Goal: Complete application form

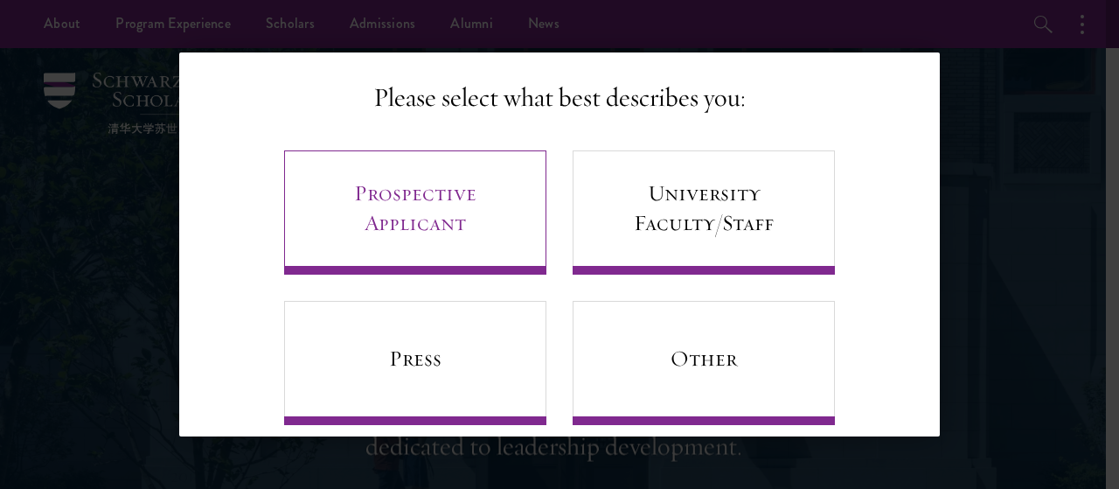
scroll to position [136, 0]
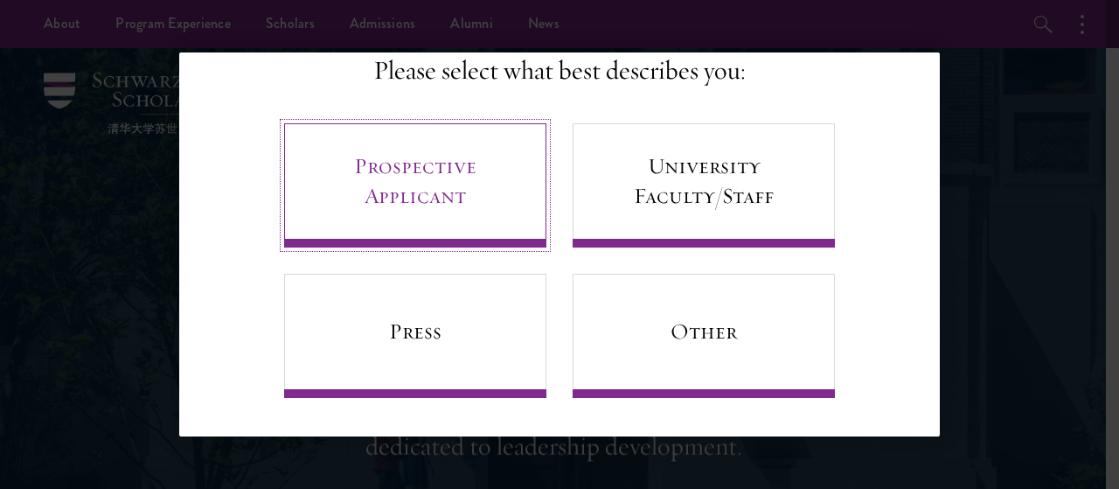
click at [437, 184] on link "Prospective Applicant" at bounding box center [415, 185] width 262 height 124
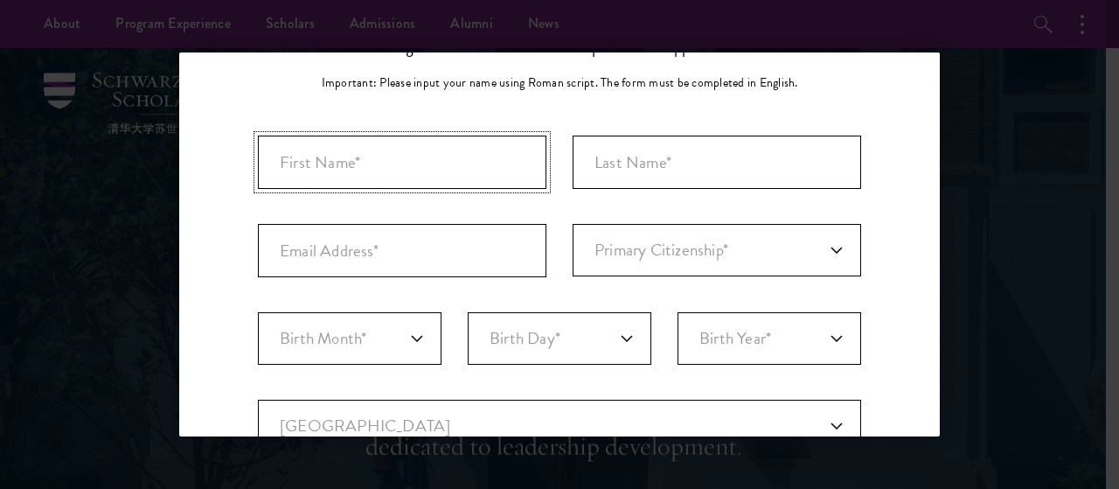
click at [358, 163] on input "First Name*" at bounding box center [402, 162] width 289 height 53
click at [358, 163] on input "SS" at bounding box center [402, 162] width 289 height 53
type input "SIBGHA"
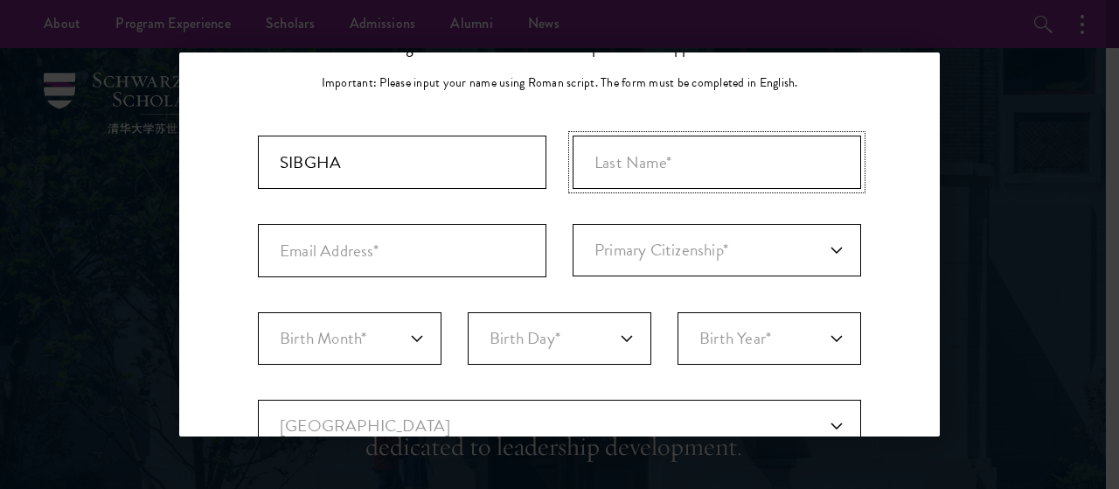
type input "ASLAM"
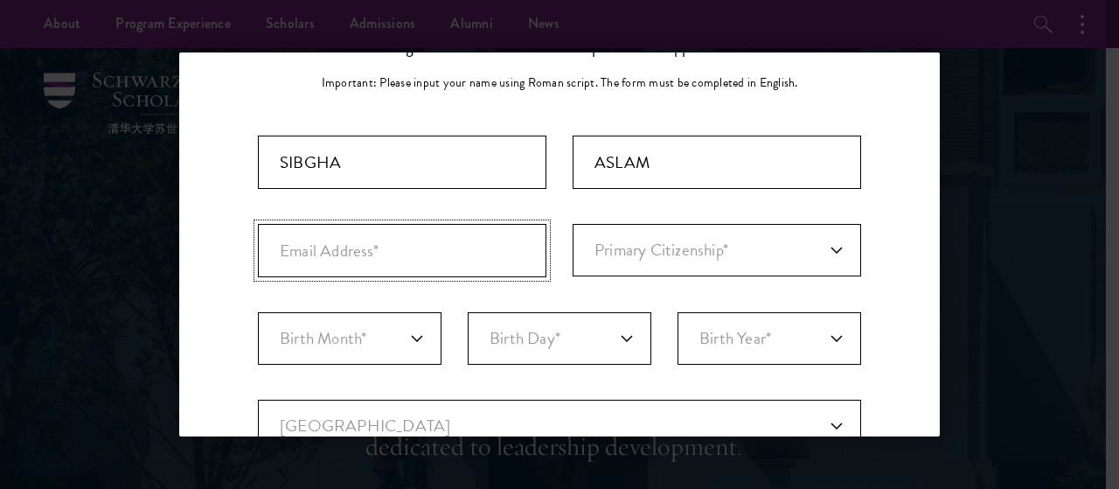
type input "[EMAIL_ADDRESS][DOMAIN_NAME]"
select select "PK"
type input "Rawalpindi"
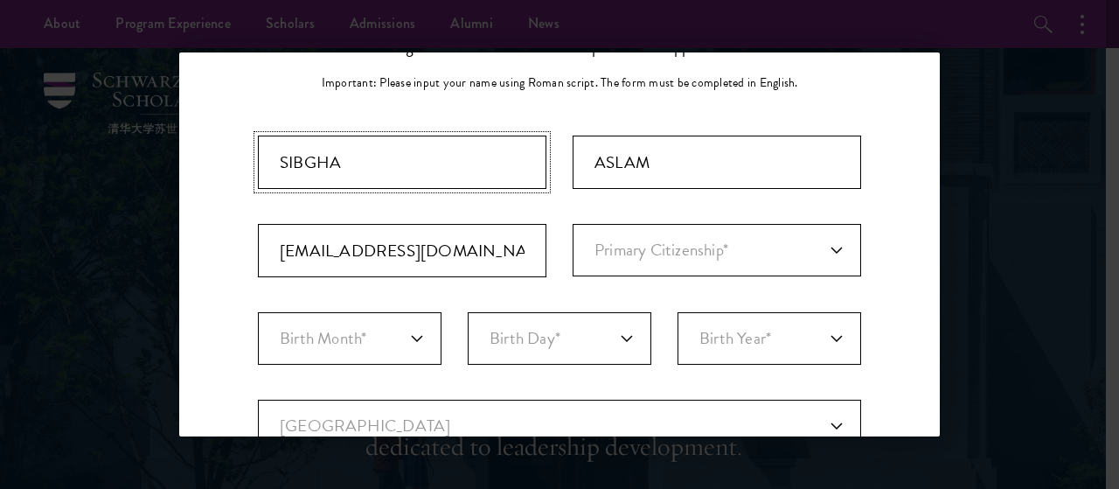
select select
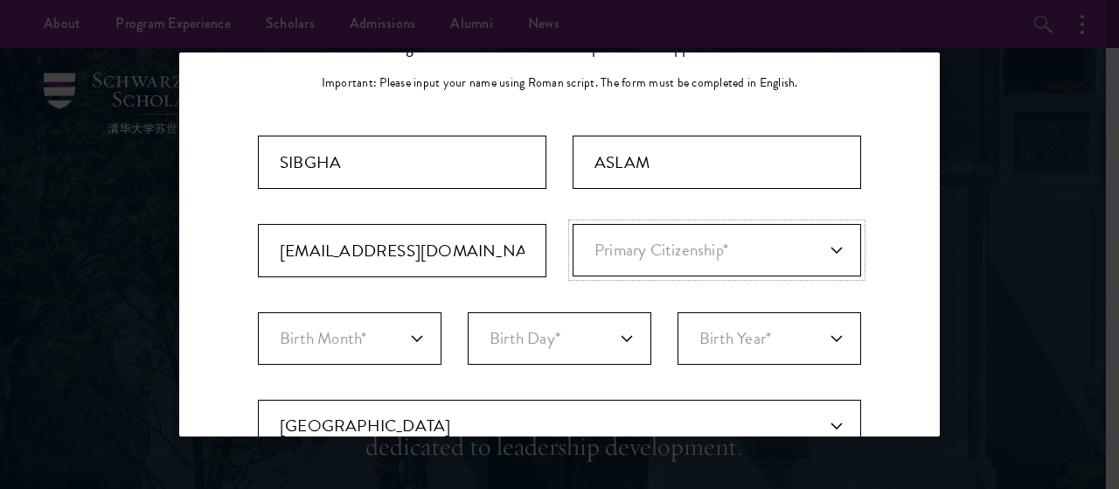
click at [635, 247] on select "Primary Citizenship* [GEOGRAPHIC_DATA] [DEMOGRAPHIC_DATA] [DEMOGRAPHIC_DATA] [D…" at bounding box center [717, 250] width 289 height 52
select select "PK"
click at [573, 224] on select "Primary Citizenship* [GEOGRAPHIC_DATA] [DEMOGRAPHIC_DATA] [DEMOGRAPHIC_DATA] [D…" at bounding box center [717, 250] width 289 height 52
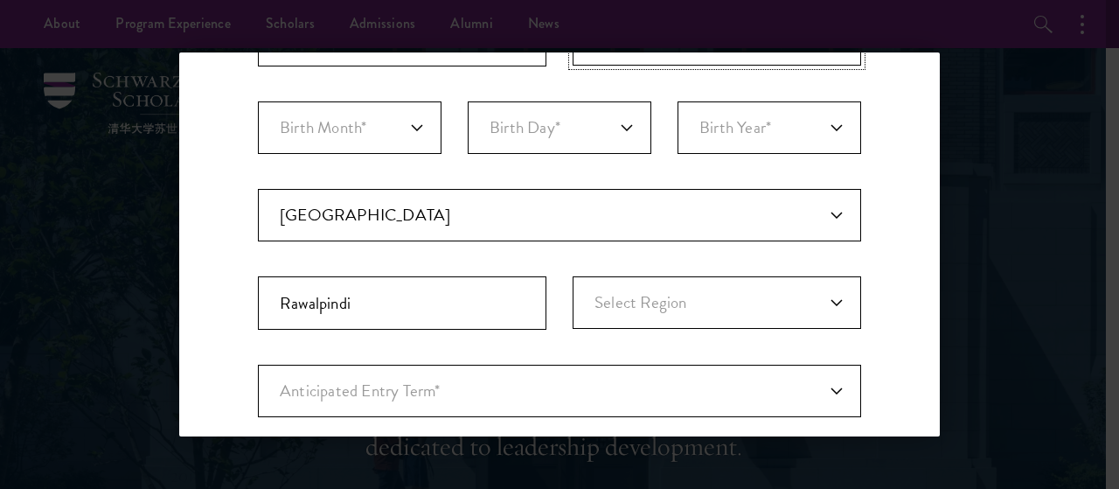
scroll to position [347, 0]
click at [296, 123] on select "Birth Month* January February March April May June July August September Octobe…" at bounding box center [350, 127] width 184 height 52
select select "09"
click at [258, 101] on select "Birth Month* January February March April May June July August September Octobe…" at bounding box center [350, 127] width 184 height 52
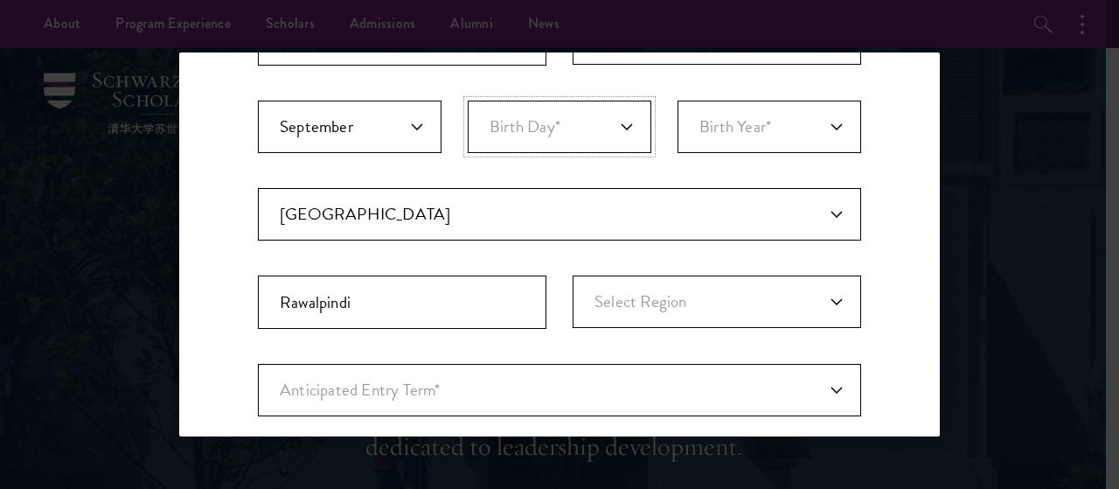
click at [486, 107] on select "Birth Day* 1 2 3 4 5 6 7 8 9 10 11 12 13 14 15 16 17 18 19 20 21 22 23 24 25 26…" at bounding box center [560, 127] width 184 height 52
select select "01"
click at [468, 101] on select "Birth Day* 1 2 3 4 5 6 7 8 9 10 11 12 13 14 15 16 17 18 19 20 21 22 23 24 25 26…" at bounding box center [560, 127] width 184 height 52
click at [686, 115] on select "Birth Year* [DEMOGRAPHIC_DATA] [DEMOGRAPHIC_DATA] [DEMOGRAPHIC_DATA] [DEMOGRAPH…" at bounding box center [770, 127] width 184 height 52
select select "1999"
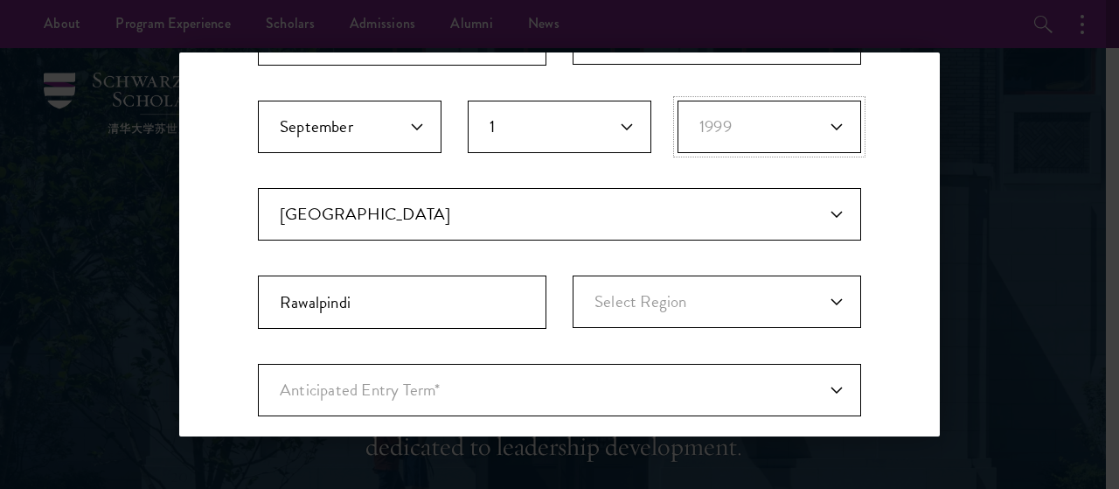
click at [678, 101] on select "Birth Year* [DEMOGRAPHIC_DATA] [DEMOGRAPHIC_DATA] [DEMOGRAPHIC_DATA] [DEMOGRAPH…" at bounding box center [770, 127] width 184 height 52
click at [629, 291] on select "Select Region Azad [GEOGRAPHIC_DATA] [GEOGRAPHIC_DATA] Federally Administered T…" at bounding box center [717, 301] width 289 height 52
select select "[GEOGRAPHIC_DATA]"
click at [573, 275] on select "Select Region Azad [GEOGRAPHIC_DATA] [GEOGRAPHIC_DATA] Federally Administered T…" at bounding box center [717, 301] width 289 height 52
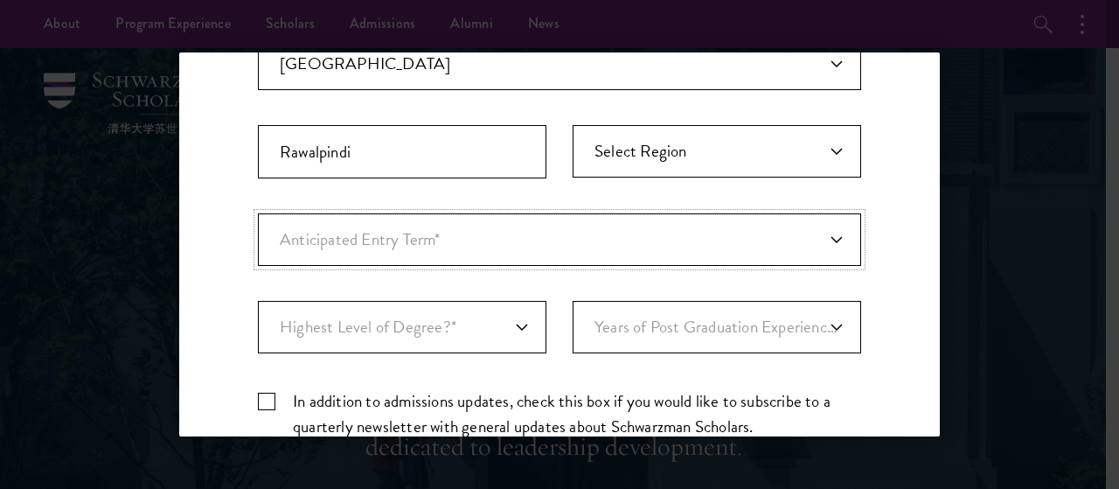
click at [321, 226] on select "Anticipated Entry Term* [DATE] (Application opens [DATE]) Just Exploring" at bounding box center [559, 239] width 603 height 52
select select "e64b8ab3-eabb-4867-96d5-7e6b4840665f"
click at [258, 213] on select "Anticipated Entry Term* [DATE] (Application opens [DATE]) Just Exploring" at bounding box center [559, 239] width 603 height 52
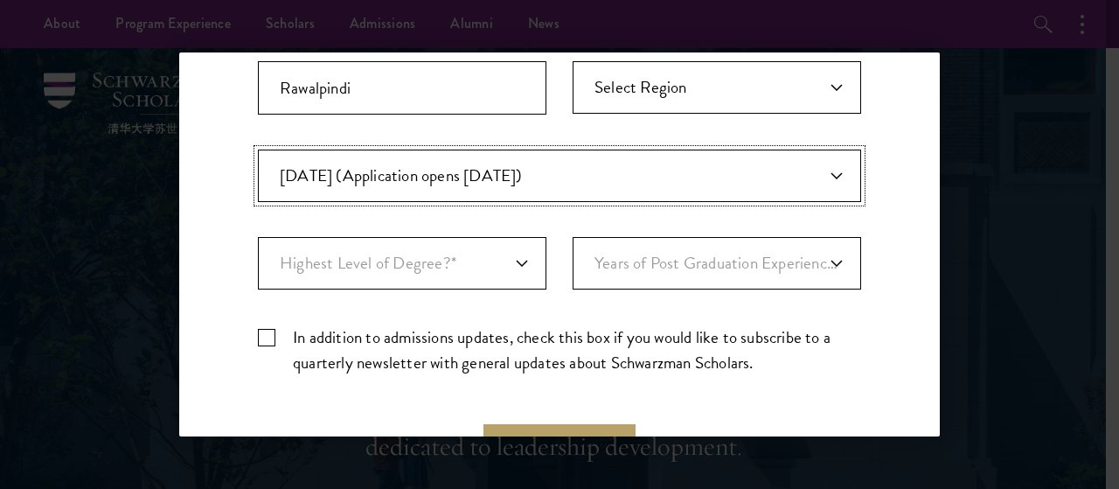
scroll to position [571, 0]
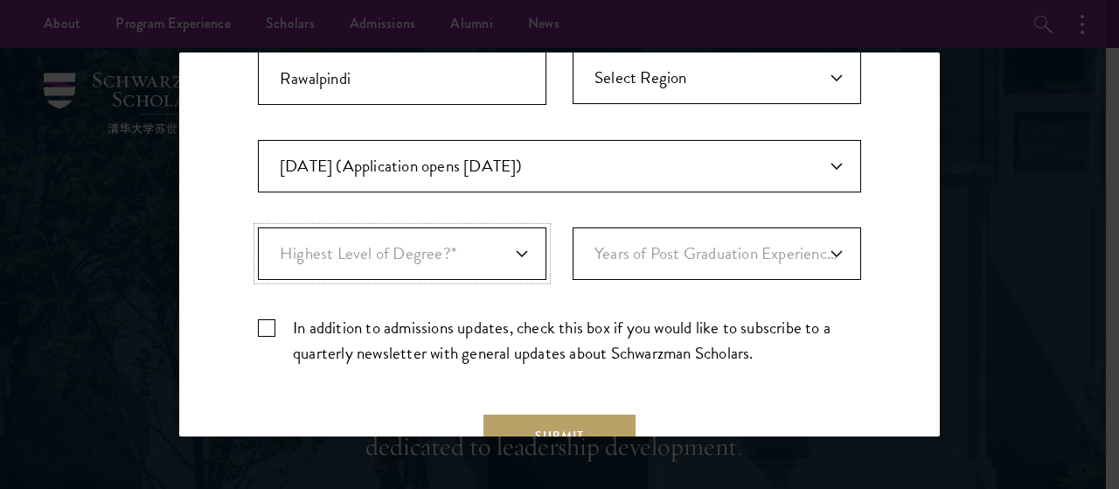
click at [381, 261] on select "Highest Level of Degree?* PHD Bachelor's Master's Current Undergraduate Student" at bounding box center [402, 253] width 289 height 52
select select "baef124f-e103-44b1-8ca6-5d0669438e44"
click at [258, 227] on select "Highest Level of Degree?* PHD Bachelor's Master's Current Undergraduate Student" at bounding box center [402, 253] width 289 height 52
click at [618, 253] on select "Years of Post Graduation Experience?* 1 2 3 4 5 6 7 8 9 10" at bounding box center [717, 253] width 289 height 52
select select "2"
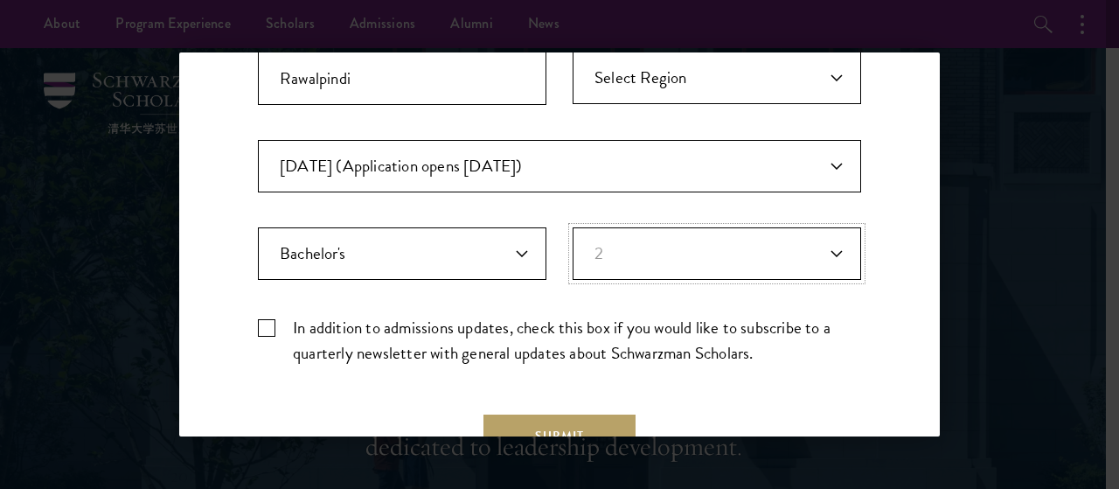
click at [573, 227] on select "Years of Post Graduation Experience?* 1 2 3 4 5 6 7 8 9 10" at bounding box center [717, 253] width 289 height 52
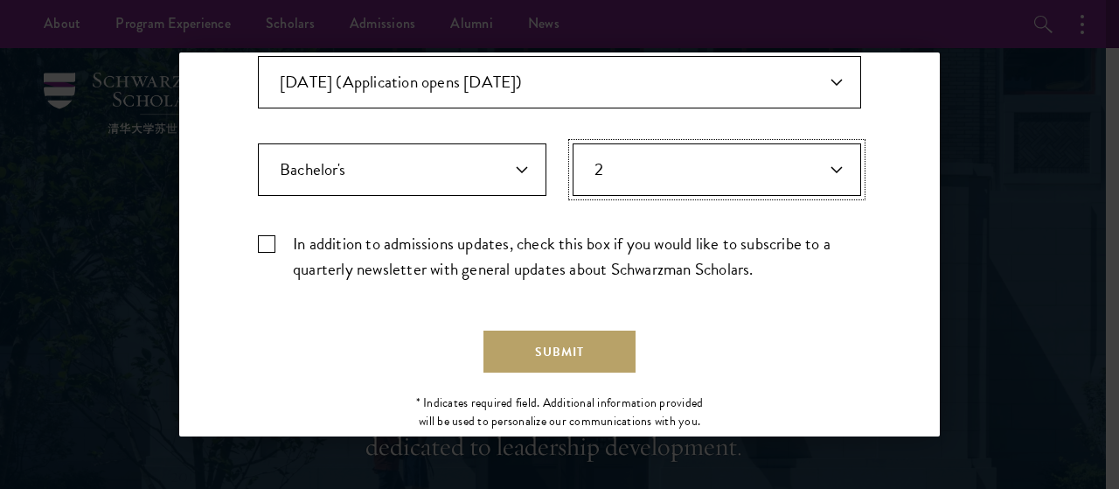
scroll to position [657, 0]
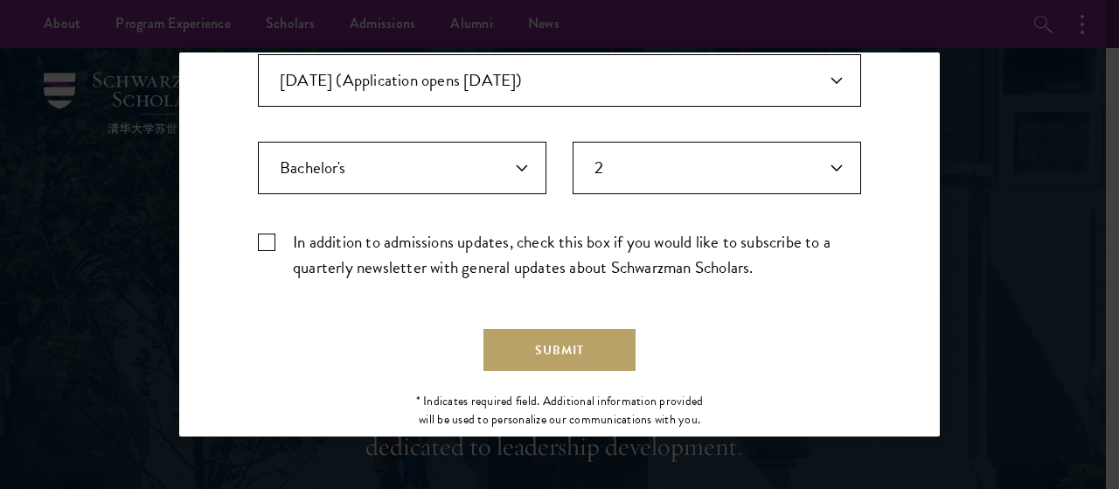
click at [280, 240] on label "In addition to admissions updates, check this box if you would like to subscrib…" at bounding box center [559, 254] width 603 height 51
click at [280, 240] on input "In addition to admissions updates, check this box if you would like to subscrib…" at bounding box center [559, 234] width 603 height 11
checkbox input "true"
click at [406, 160] on select "Highest Level of Degree?* PHD Bachelor's Master's Current Undergraduate Student" at bounding box center [402, 168] width 289 height 52
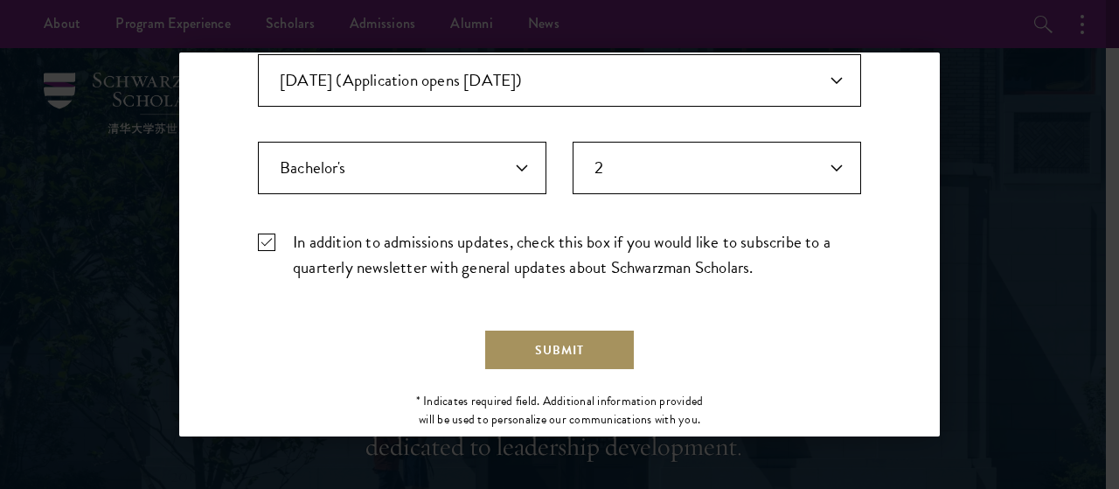
click at [560, 333] on button "Submit" at bounding box center [559, 350] width 152 height 42
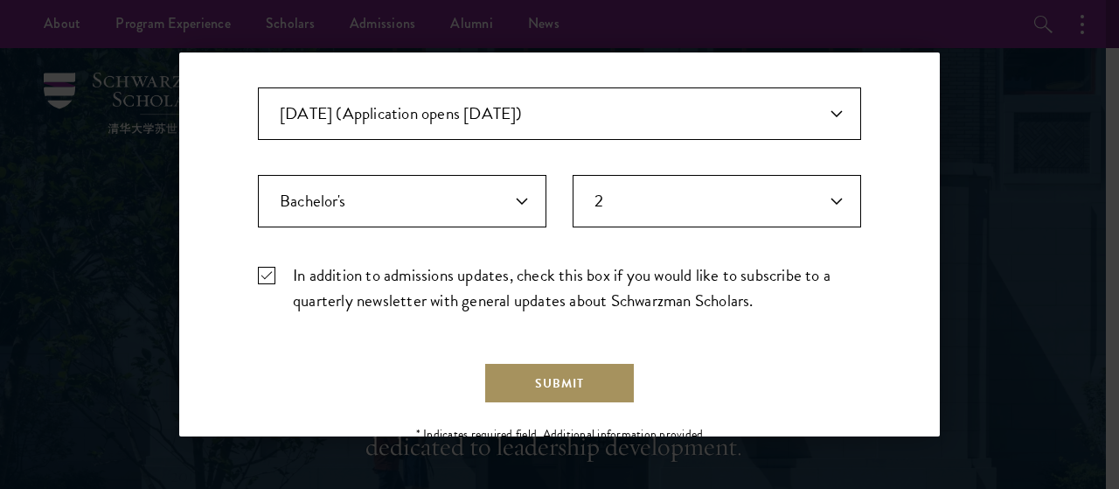
scroll to position [691, 0]
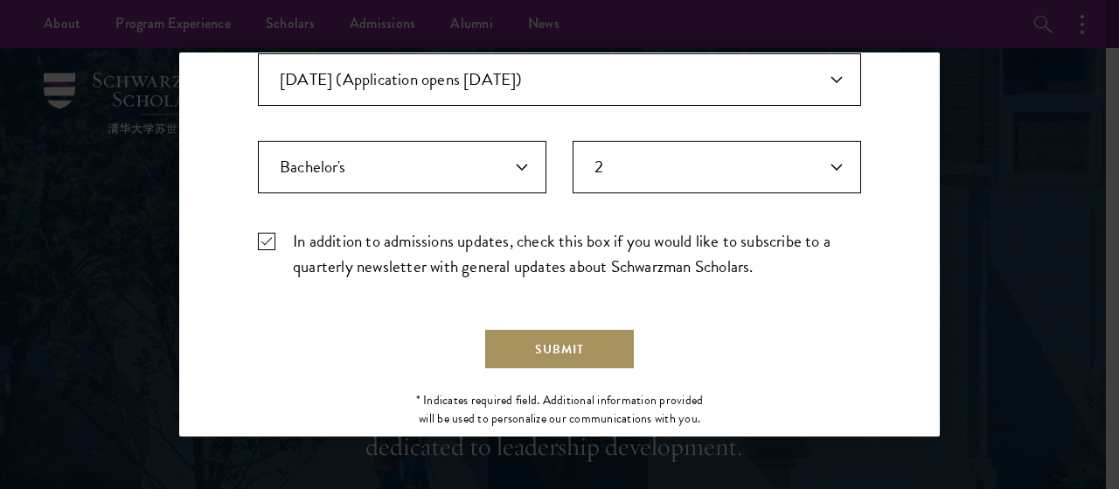
click at [592, 351] on button "Submit" at bounding box center [559, 349] width 152 height 42
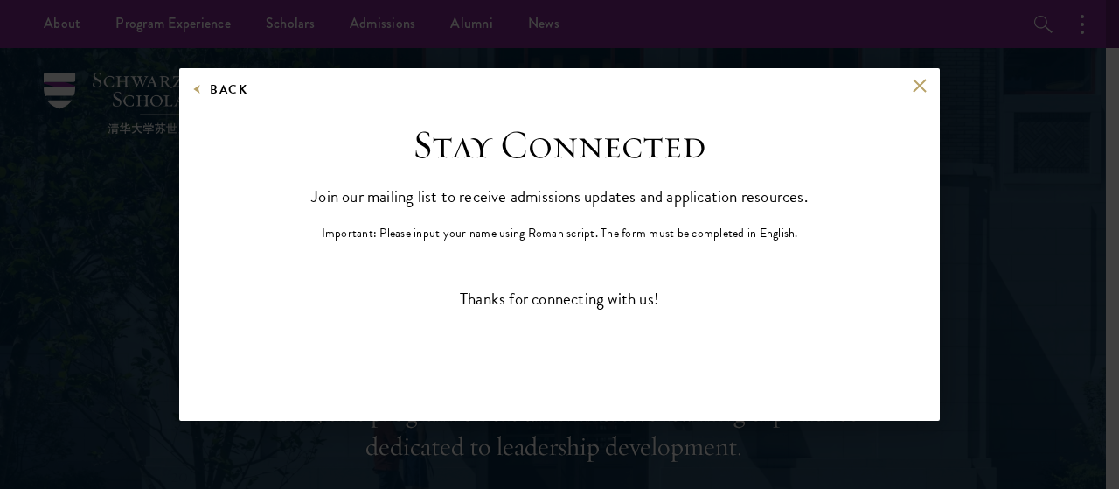
scroll to position [0, 0]
